Goal: Task Accomplishment & Management: Manage account settings

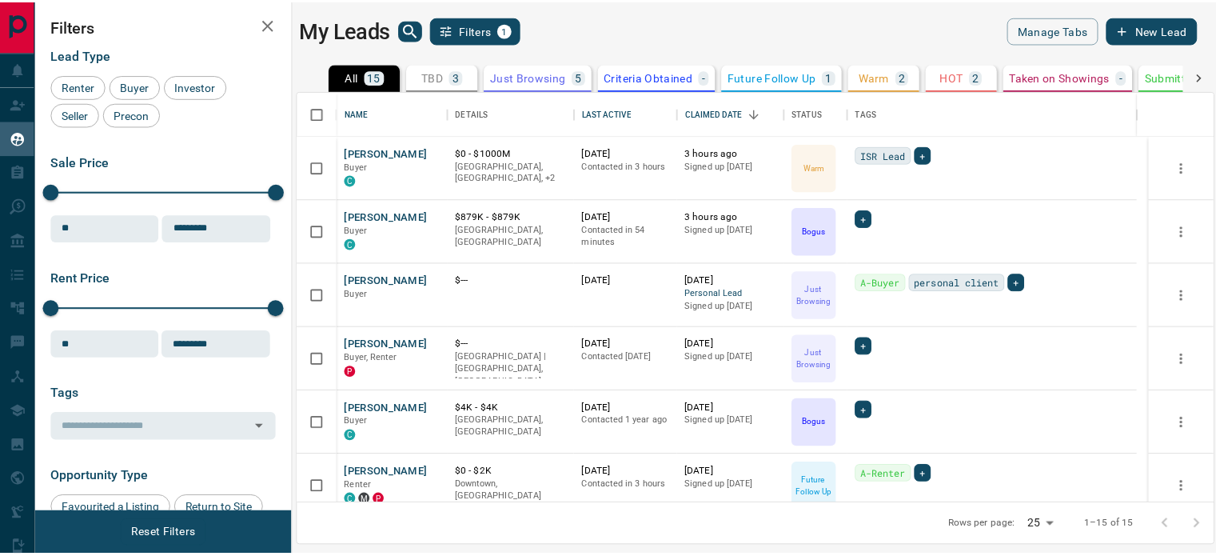
scroll to position [401, 914]
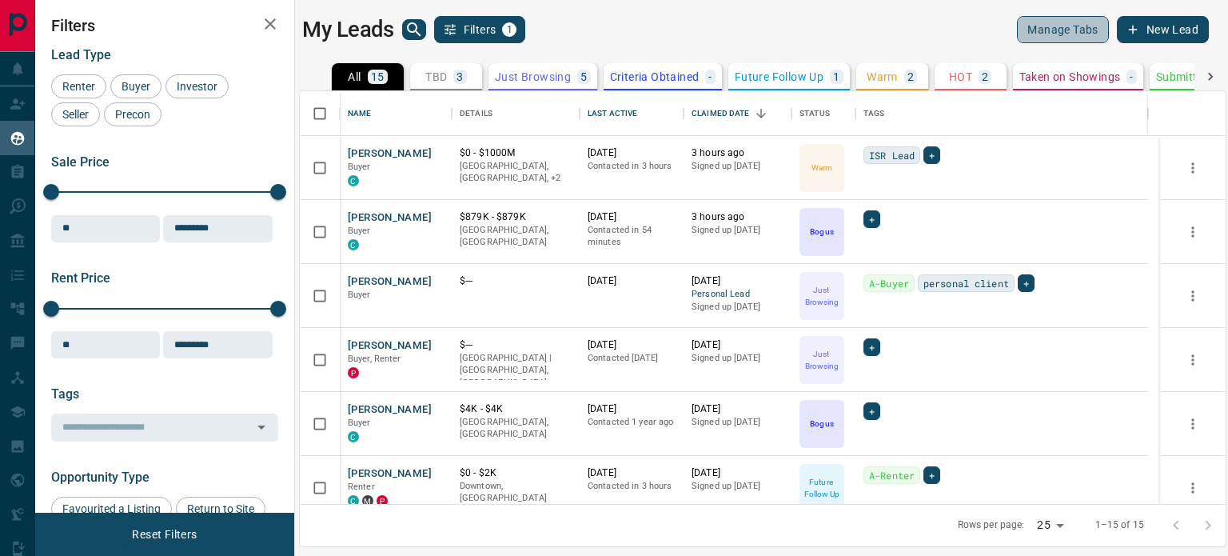
click at [1059, 22] on button "Manage Tabs" at bounding box center [1062, 29] width 91 height 27
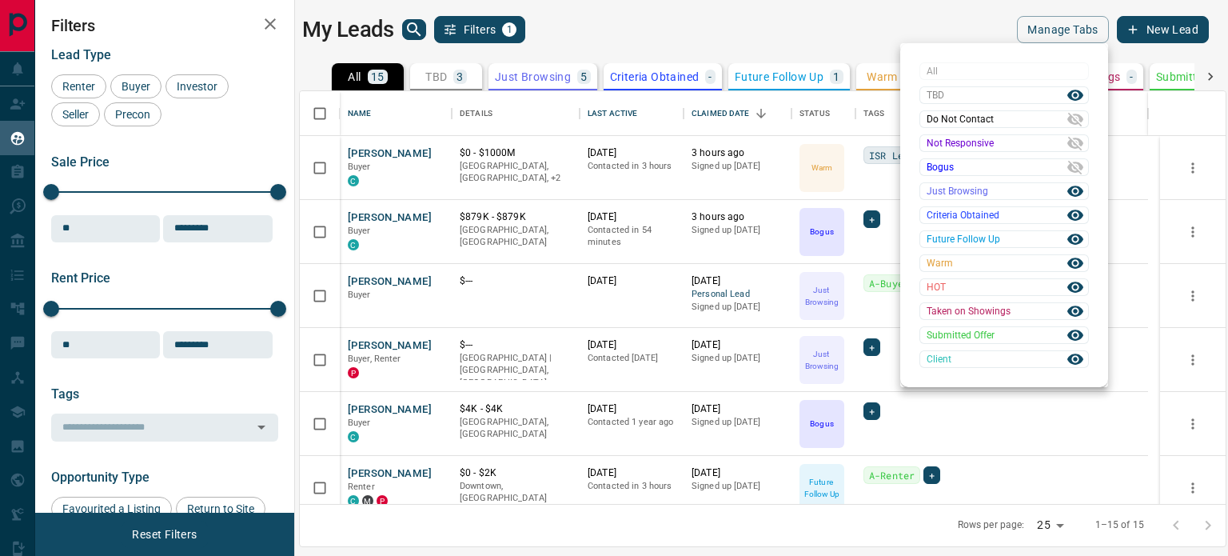
click at [802, 37] on div at bounding box center [614, 278] width 1228 height 556
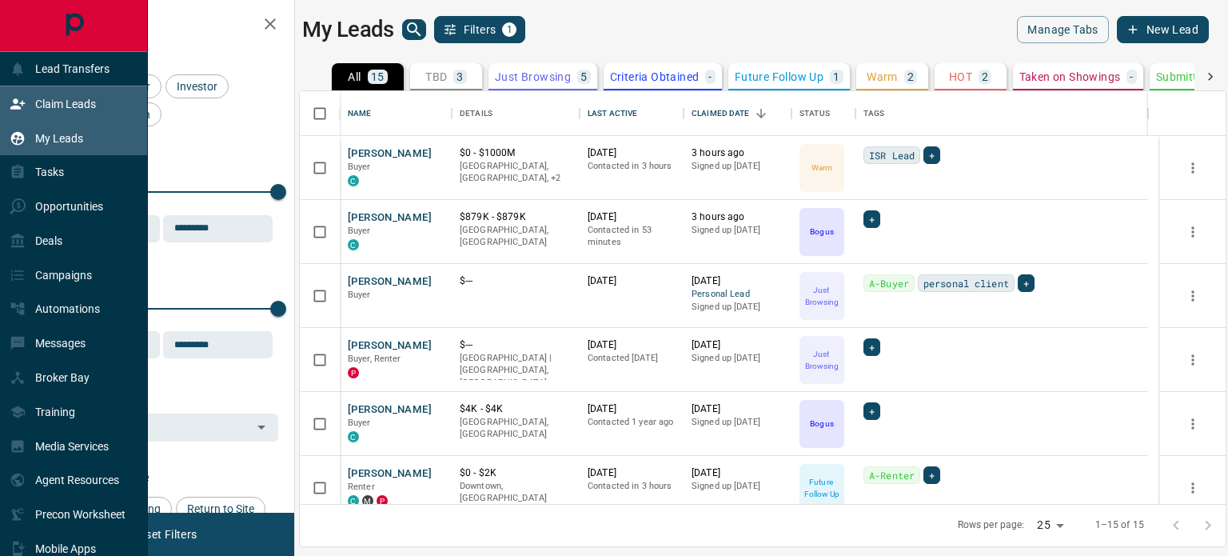
click at [68, 94] on div "Claim Leads" at bounding box center [53, 103] width 86 height 26
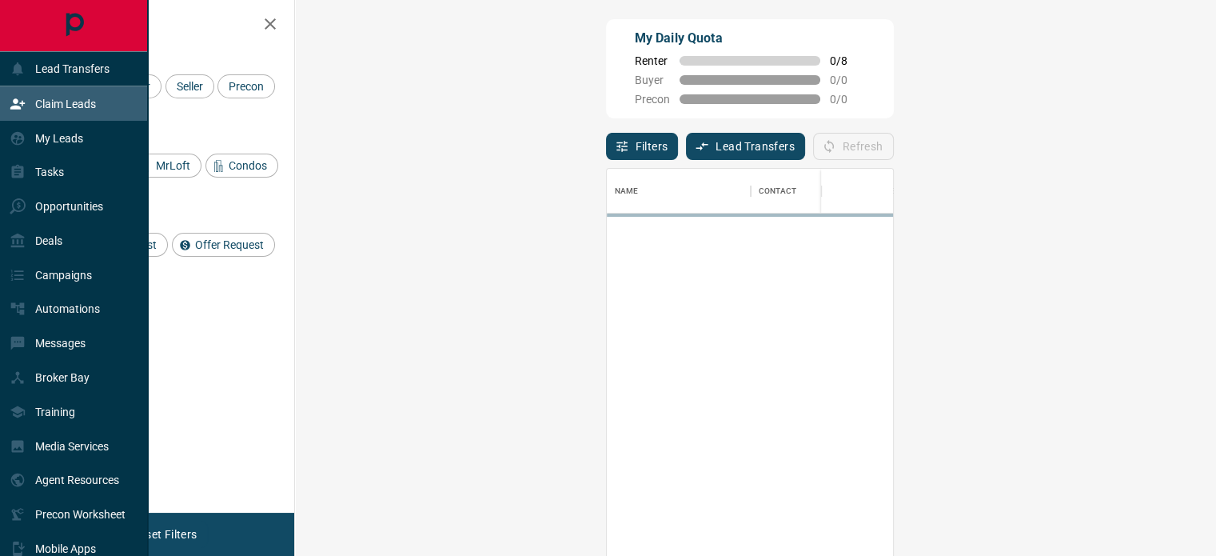
scroll to position [406, 874]
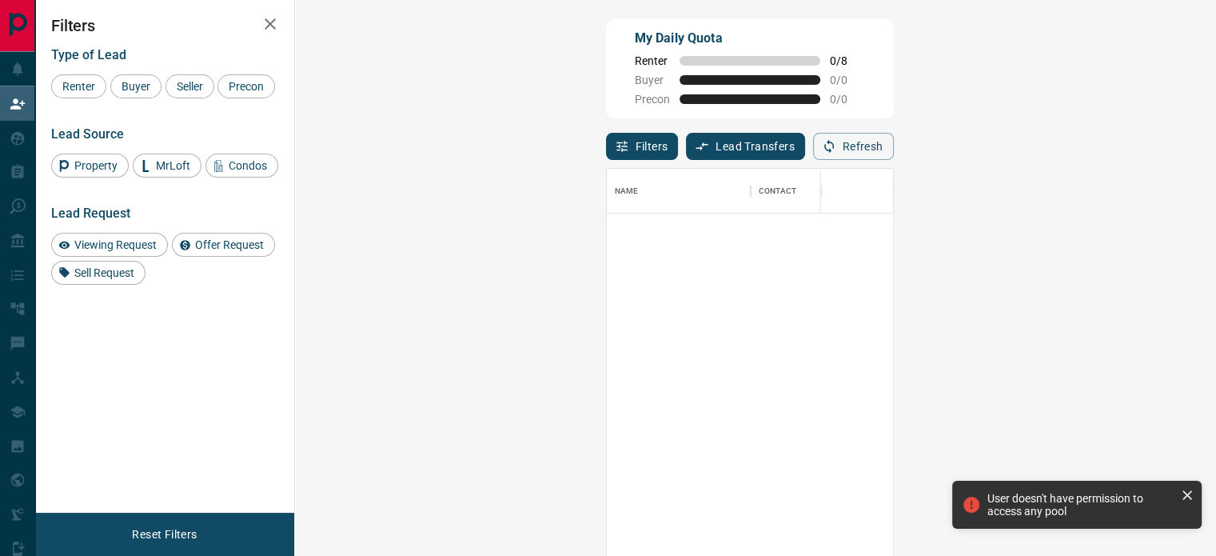
click at [606, 149] on button "Filters" at bounding box center [642, 146] width 73 height 27
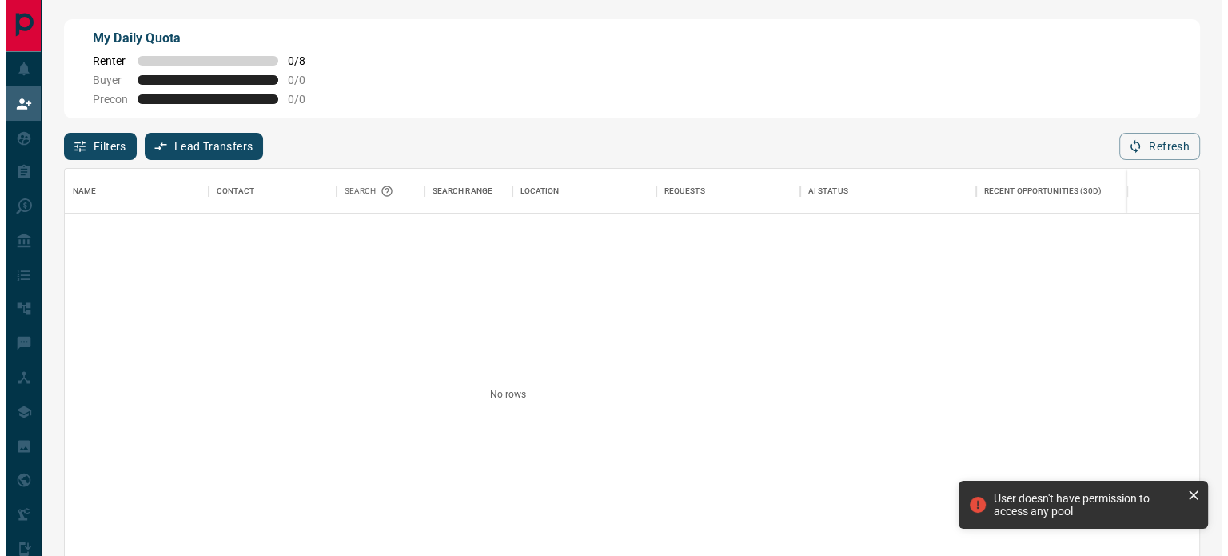
scroll to position [406, 1123]
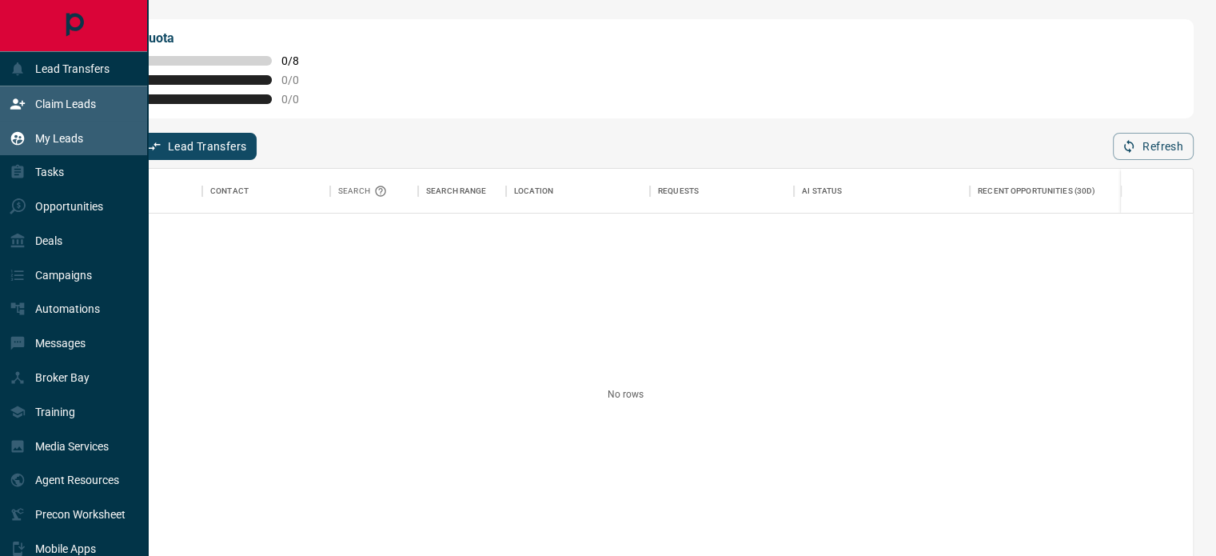
click at [45, 132] on p "My Leads" at bounding box center [59, 138] width 48 height 13
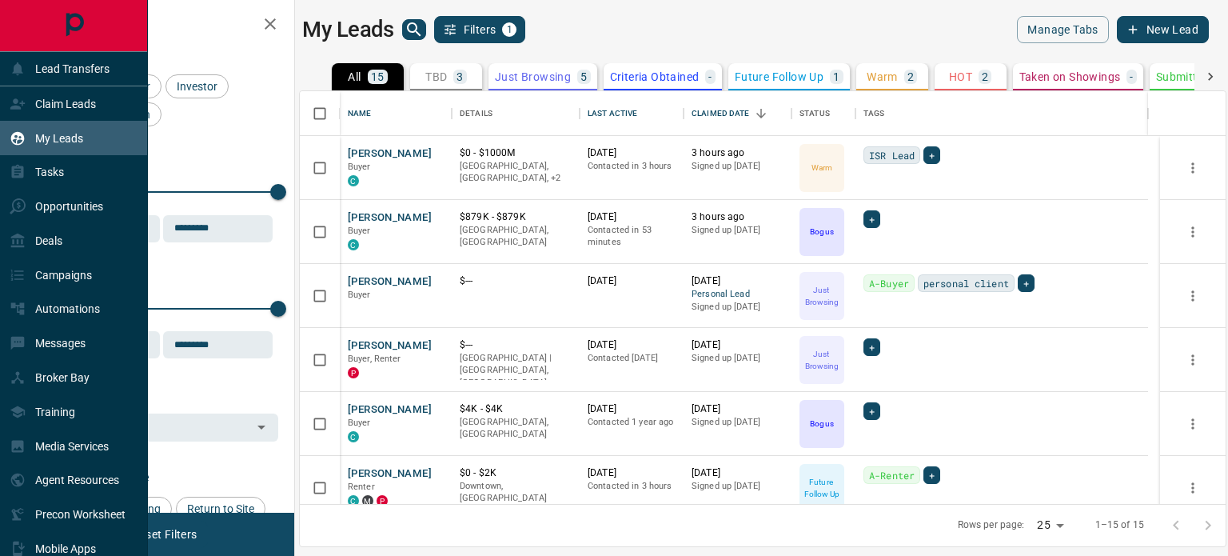
scroll to position [401, 914]
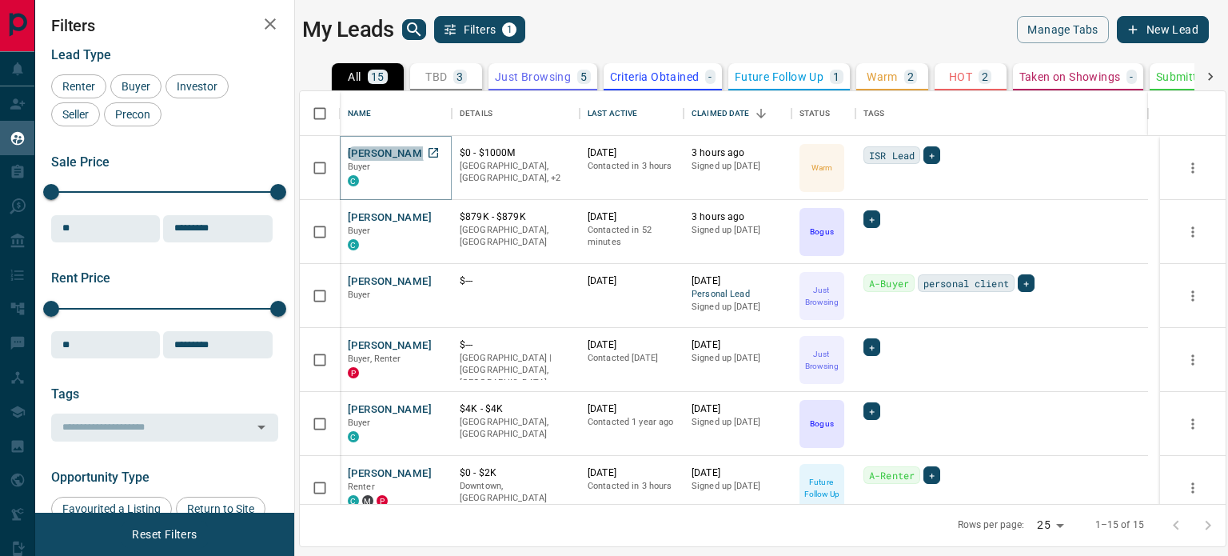
click at [381, 148] on button "[PERSON_NAME]" at bounding box center [390, 153] width 84 height 15
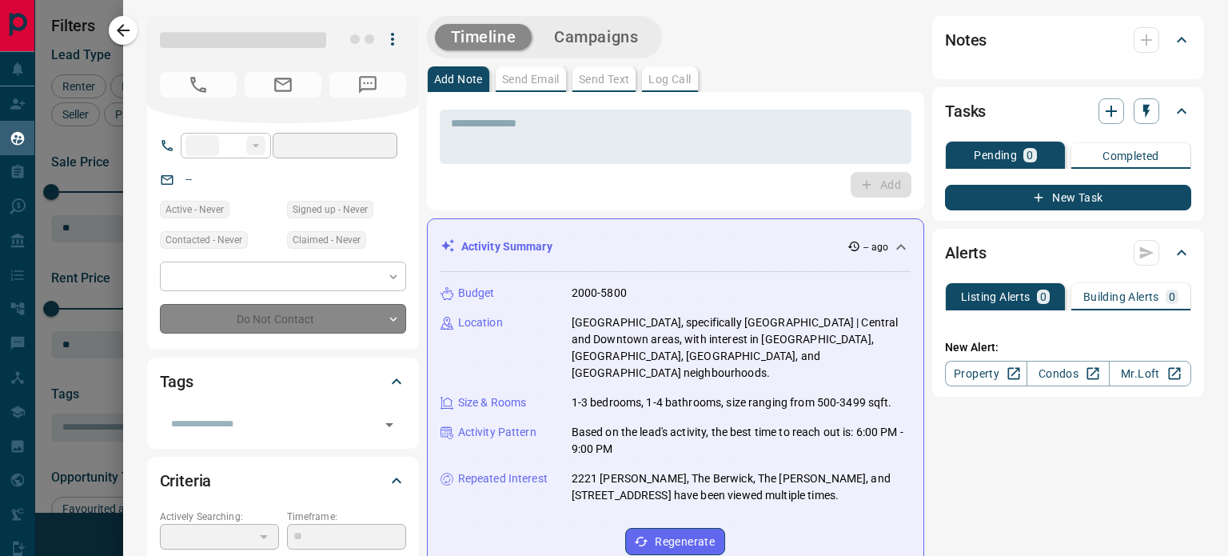
type input "**"
type input "**********"
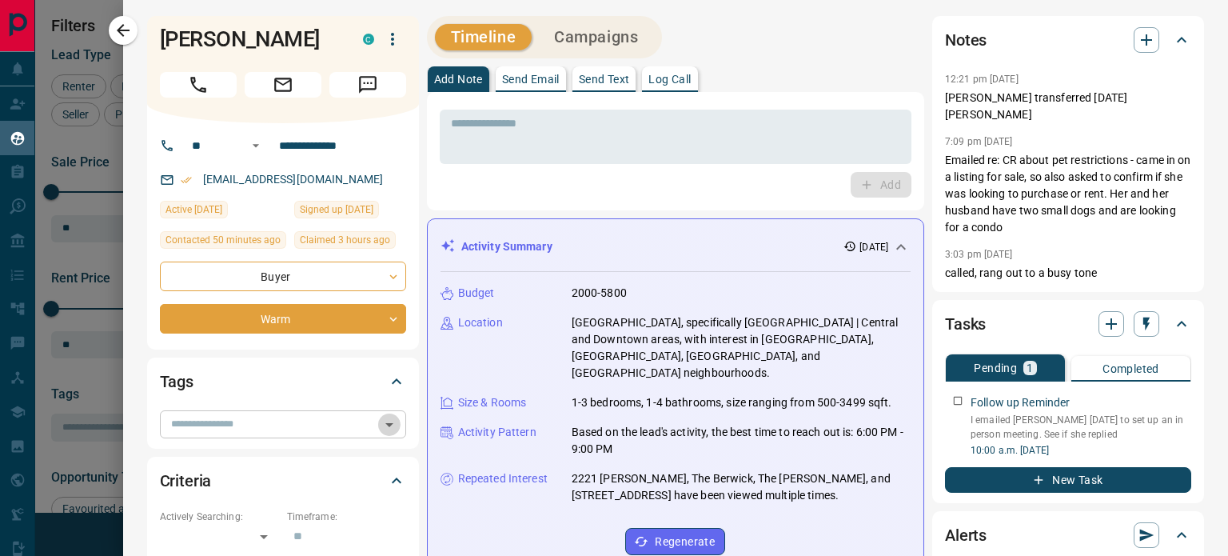
click at [390, 427] on icon "Open" at bounding box center [389, 424] width 19 height 19
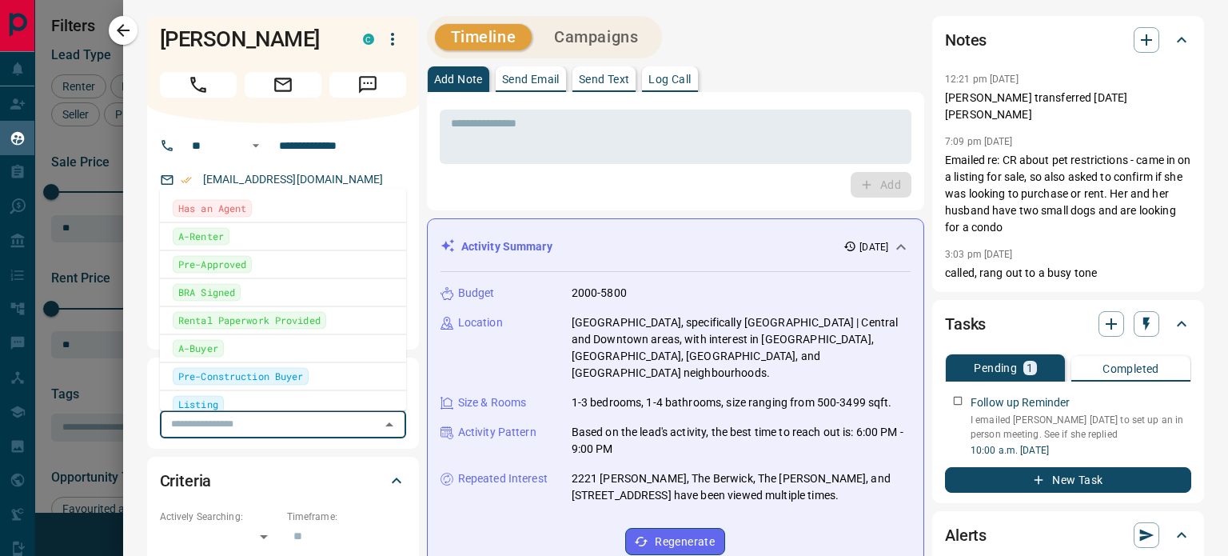
click at [261, 345] on div "A-Buyer" at bounding box center [283, 348] width 221 height 18
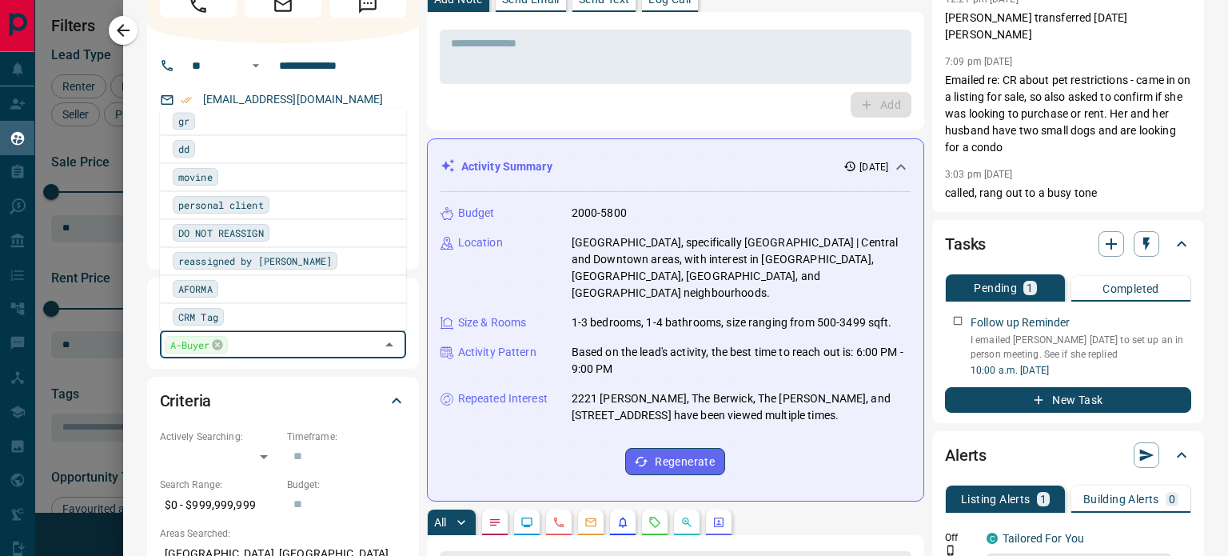
scroll to position [931, 0]
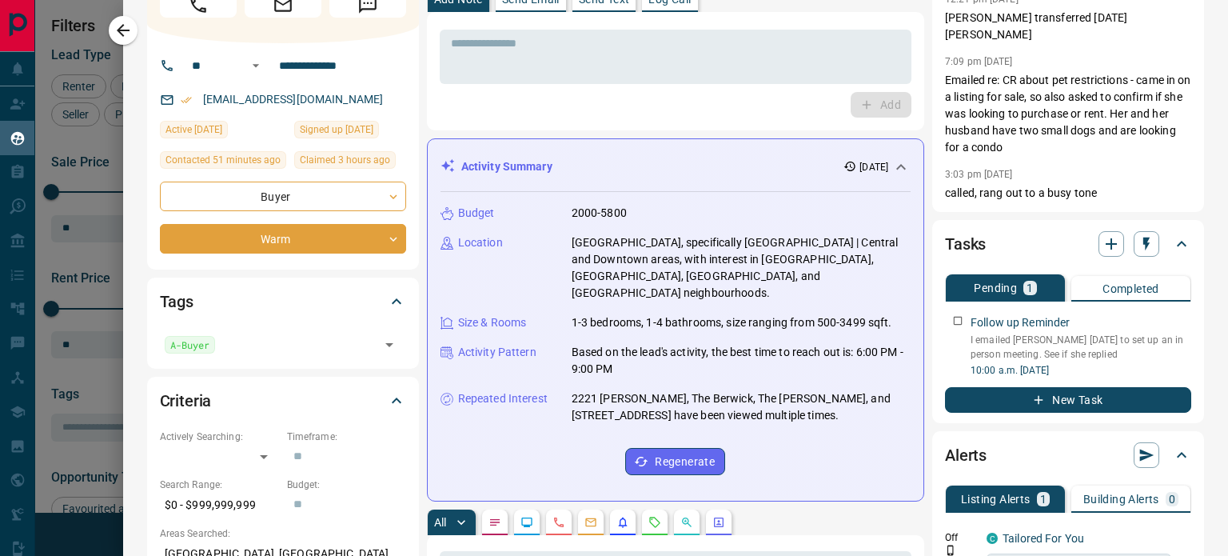
click at [377, 402] on div "Criteria" at bounding box center [273, 401] width 227 height 26
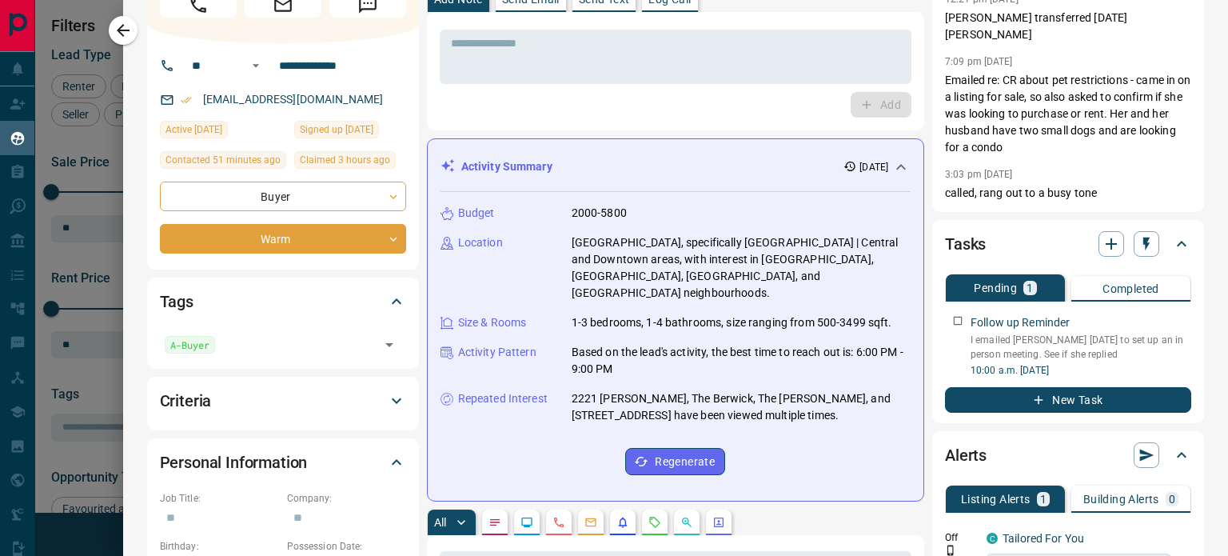
click at [396, 401] on icon at bounding box center [397, 400] width 10 height 6
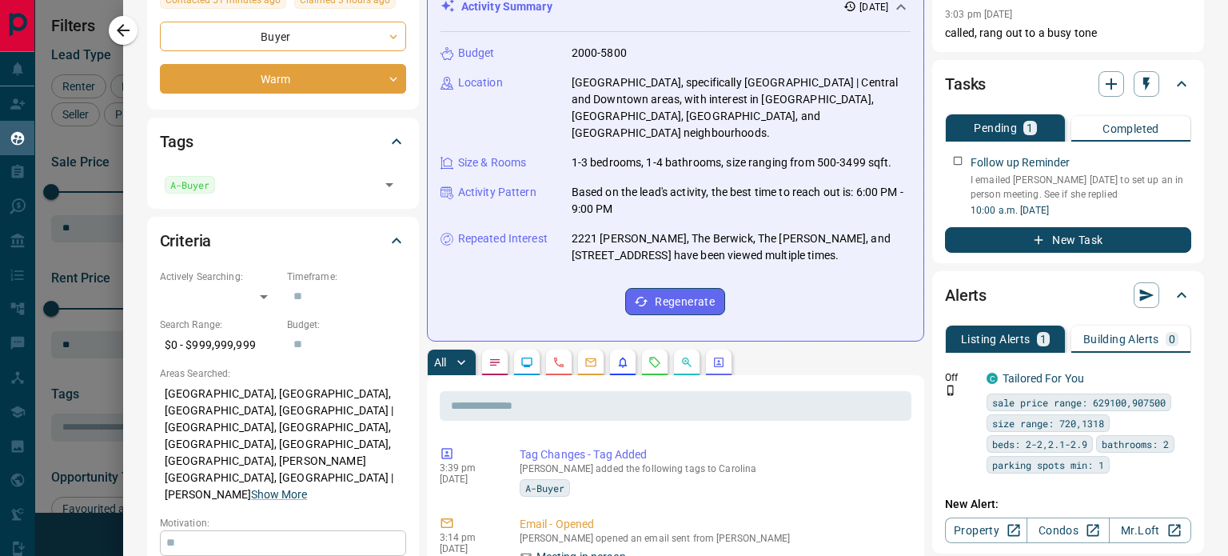
scroll to position [160, 0]
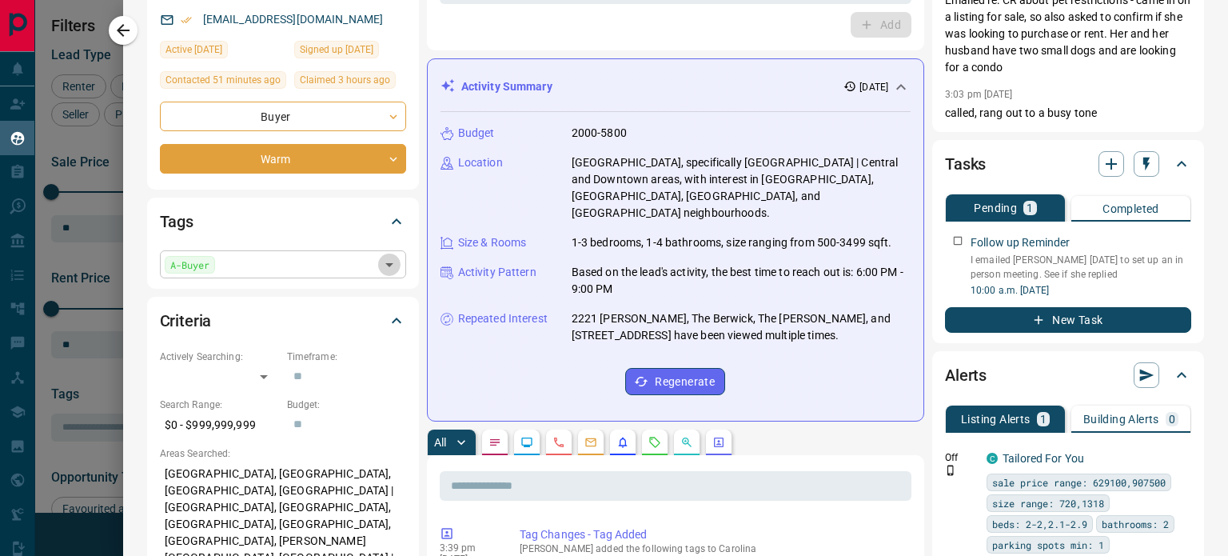
click at [387, 268] on icon "Open" at bounding box center [389, 264] width 19 height 19
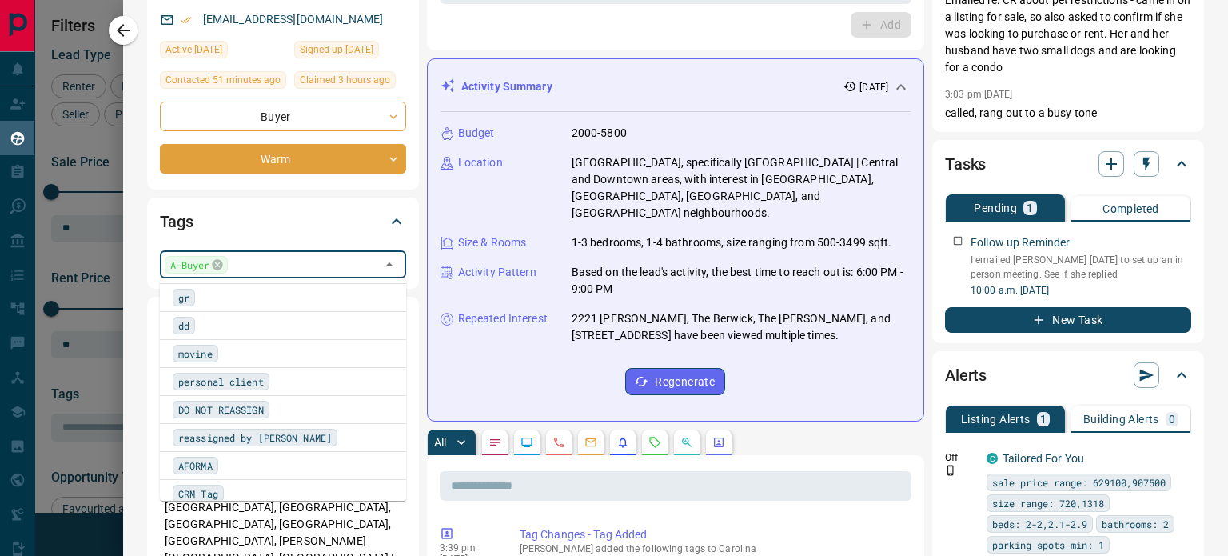
scroll to position [931, 0]
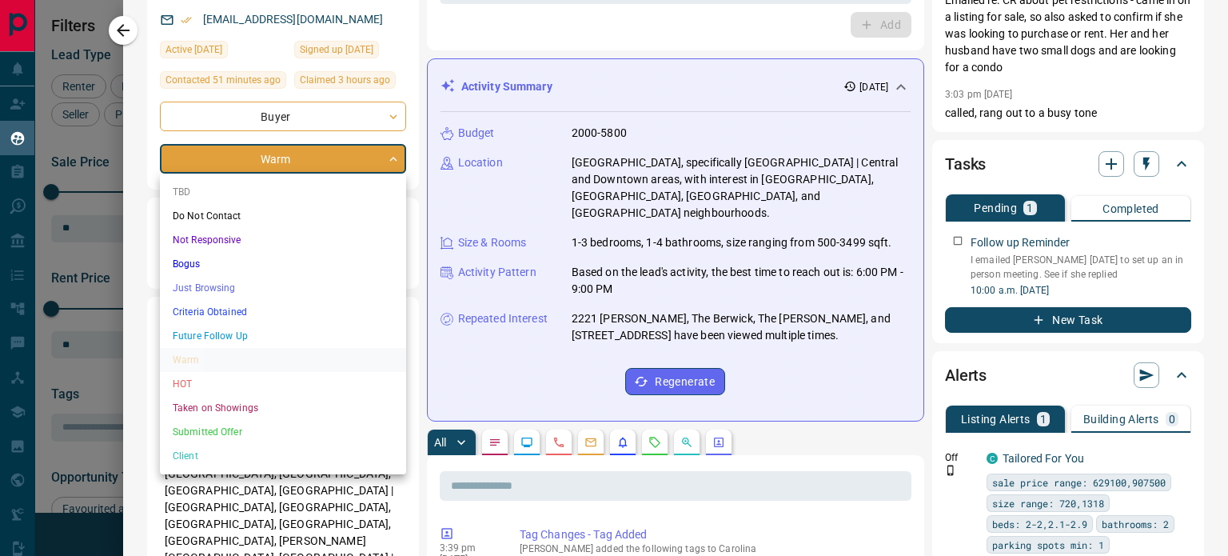
click at [390, 152] on body "Lead Transfers Claim Leads My Leads Tasks Opportunities Deals Campaigns Automat…" at bounding box center [614, 268] width 1228 height 536
click at [254, 338] on li "Future Follow Up" at bounding box center [283, 336] width 246 height 24
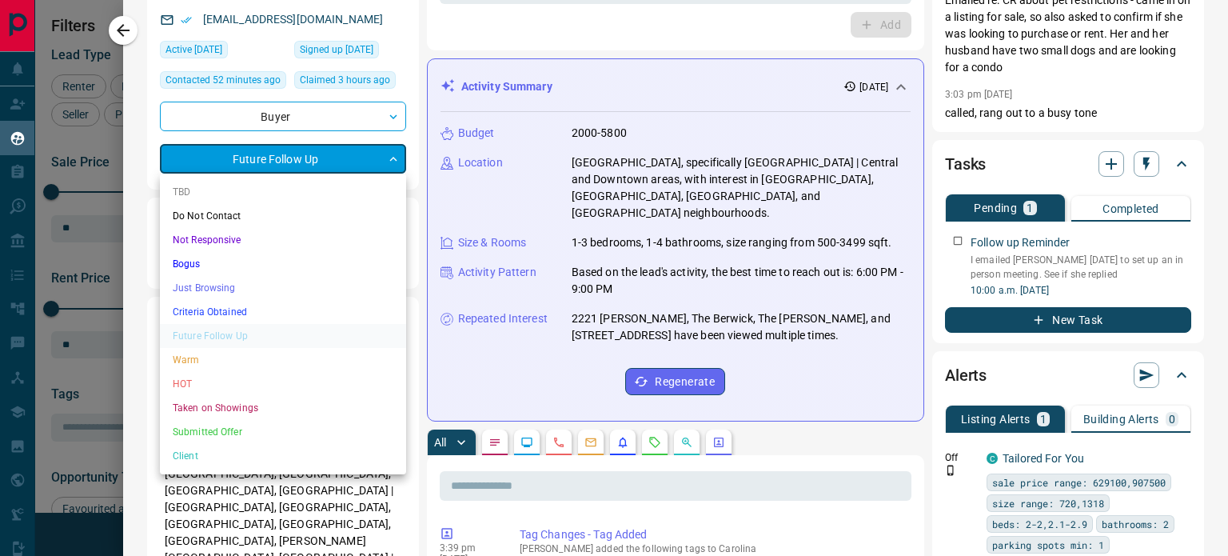
click at [392, 154] on body "Lead Transfers Claim Leads My Leads Tasks Opportunities Deals Campaigns Automat…" at bounding box center [614, 268] width 1228 height 536
click at [255, 358] on li "Warm" at bounding box center [283, 360] width 246 height 24
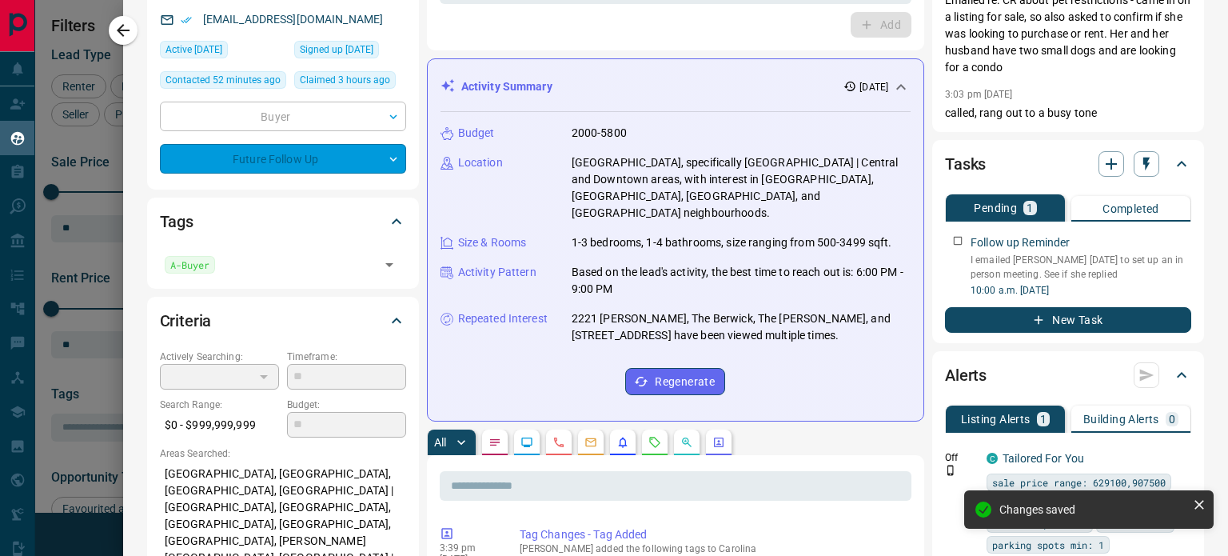
type input "*"
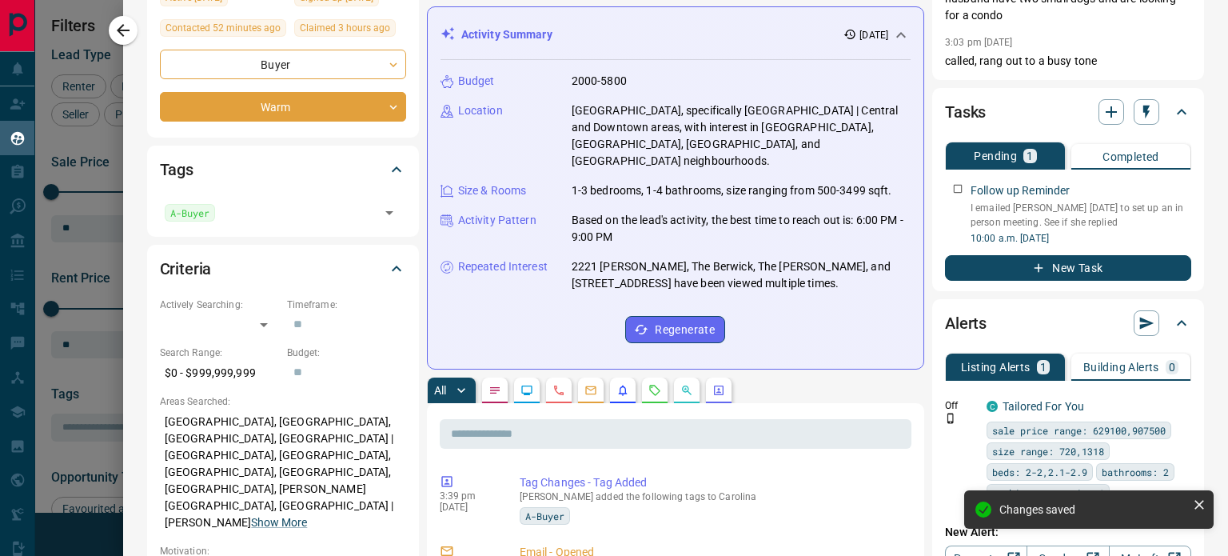
scroll to position [240, 0]
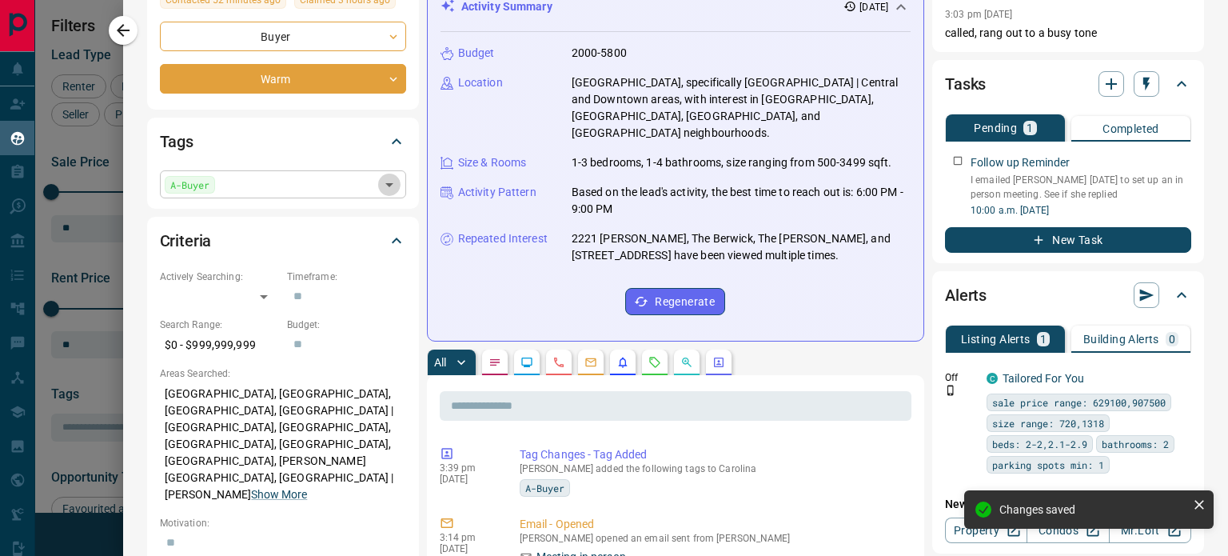
click at [387, 187] on icon "Open" at bounding box center [389, 184] width 19 height 19
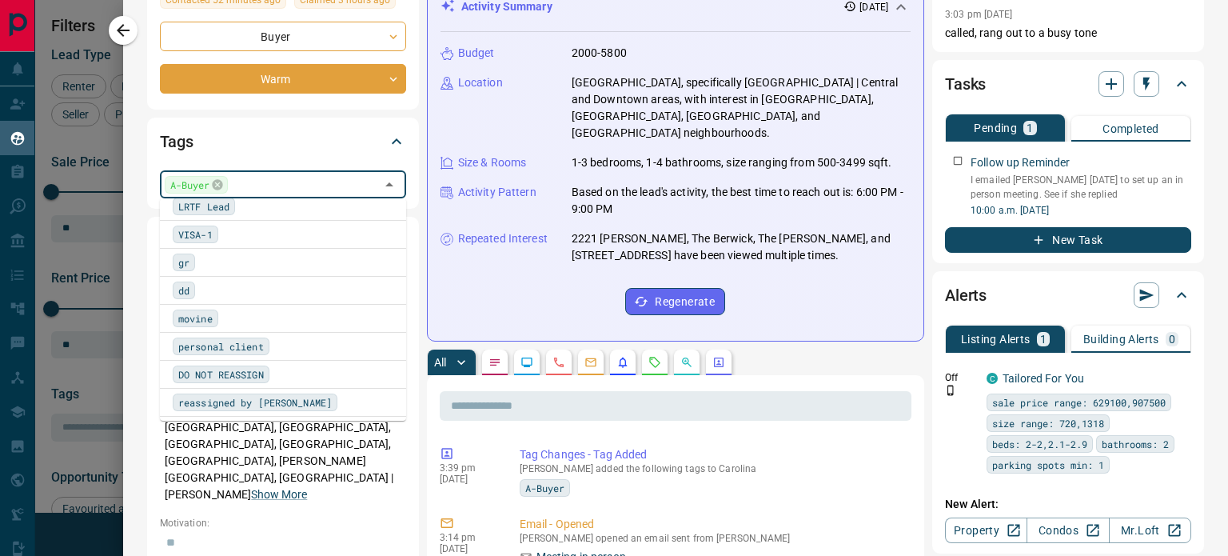
scroll to position [931, 0]
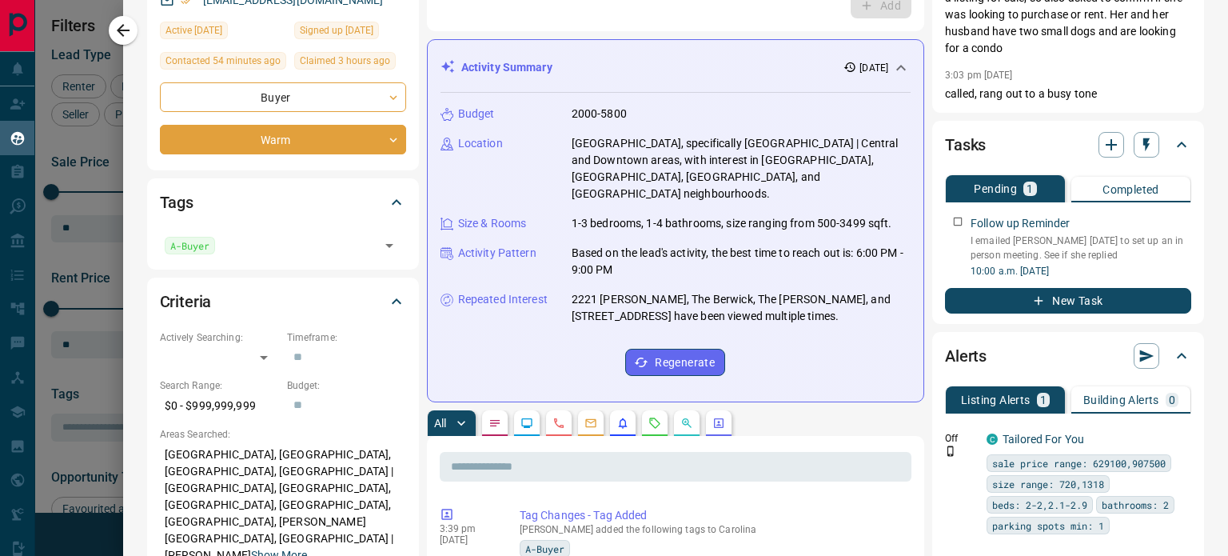
scroll to position [0, 0]
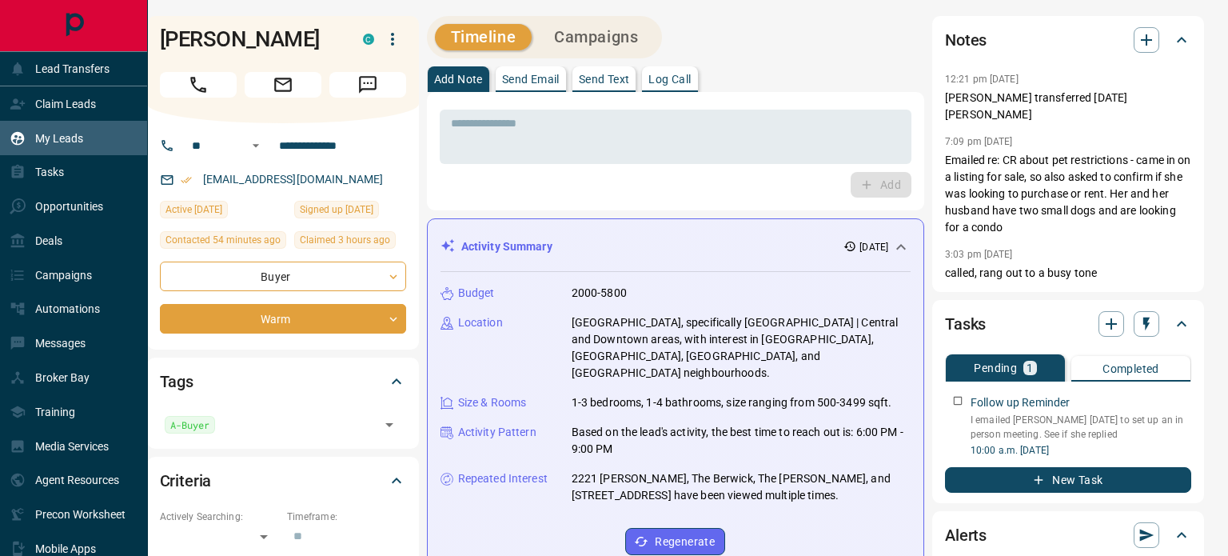
click at [58, 136] on p "My Leads" at bounding box center [59, 138] width 48 height 13
